Goal: Information Seeking & Learning: Learn about a topic

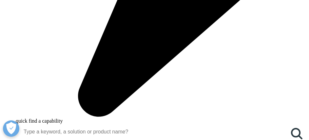
drag, startPoint x: 242, startPoint y: 48, endPoint x: 234, endPoint y: 42, distance: 10.3
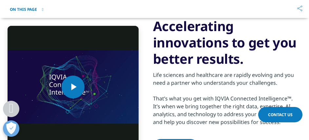
click at [242, 47] on h3 "Accelerating innovations to get you better results." at bounding box center [226, 42] width 147 height 49
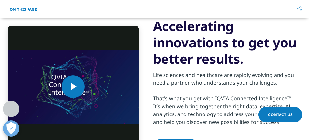
drag, startPoint x: 233, startPoint y: 41, endPoint x: 241, endPoint y: 44, distance: 8.3
click at [241, 44] on h3 "Accelerating innovations to get you better results." at bounding box center [226, 42] width 147 height 49
click at [160, 59] on h3 "Accelerating innovations to get you better results." at bounding box center [226, 42] width 147 height 49
drag, startPoint x: 155, startPoint y: 59, endPoint x: 241, endPoint y: 58, distance: 85.6
click at [241, 58] on div "Video Player is loading. Play Video Play Skip Backward Skip Forward Mute Curren…" at bounding box center [154, 87] width 309 height 171
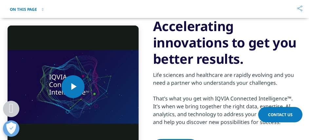
copy h3 "better results"
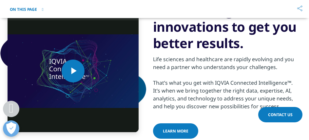
scroll to position [361, 0]
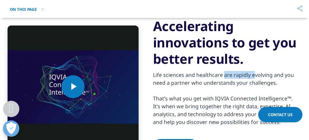
drag, startPoint x: 155, startPoint y: 75, endPoint x: 183, endPoint y: 74, distance: 27.9
click at [183, 74] on div "Life sciences and healthcare are rapidly evolving and you need a partner who un…" at bounding box center [226, 96] width 147 height 59
copy div "Life sciences"
drag, startPoint x: 155, startPoint y: 98, endPoint x: 167, endPoint y: 99, distance: 12.1
click at [167, 99] on div "Life sciences and healthcare are rapidly evolving and you need a partner who un…" at bounding box center [226, 96] width 147 height 59
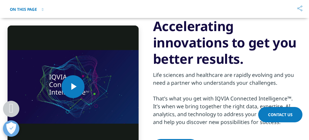
click at [152, 96] on div "Video Player is loading. Play Video Play Skip Backward Skip Forward Mute Curren…" at bounding box center [154, 87] width 309 height 171
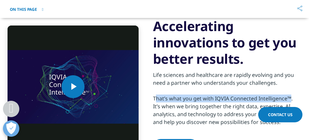
drag, startPoint x: 153, startPoint y: 97, endPoint x: 286, endPoint y: 95, distance: 132.5
click at [286, 95] on div "Life sciences and healthcare are rapidly evolving and you need a partner who un…" at bounding box center [226, 96] width 147 height 59
copy div "That’s what you get with IQVIA Connected Intelligence"
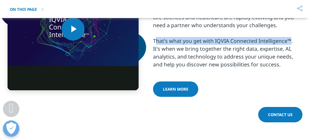
scroll to position [426, 0]
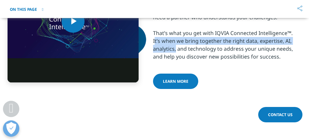
drag, startPoint x: 152, startPoint y: 41, endPoint x: 173, endPoint y: 45, distance: 21.4
click at [173, 45] on div "Video Player is loading. Play Video Play Skip Backward Skip Forward Mute Curren…" at bounding box center [154, 21] width 309 height 171
copy div "It’s when we bring together the right data, expertise, AI, analytics"
